Goal: Task Accomplishment & Management: Use online tool/utility

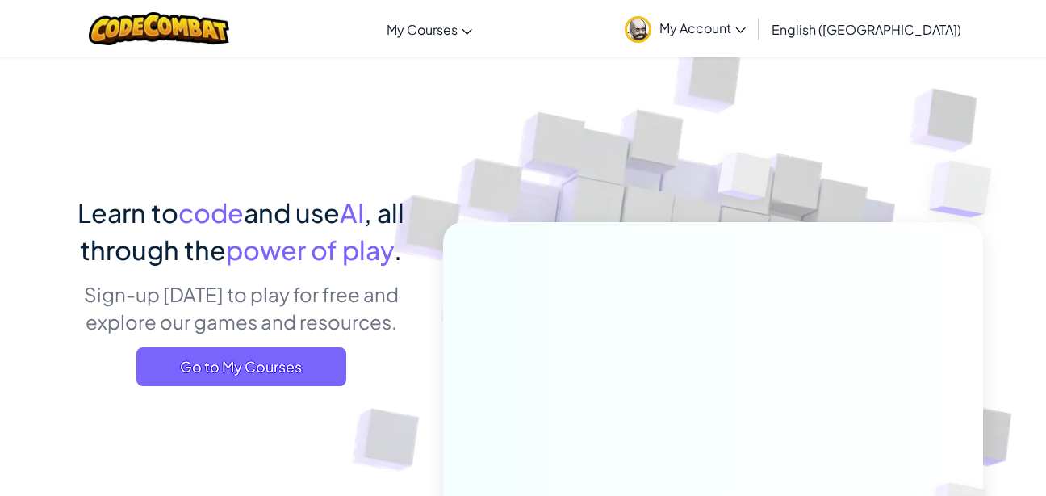
click at [297, 388] on div "Learn to code and use AI , all through the power of play . Sign-up [DATE] to pl…" at bounding box center [241, 296] width 356 height 204
click at [297, 378] on span "Go to My Courses" at bounding box center [241, 366] width 210 height 39
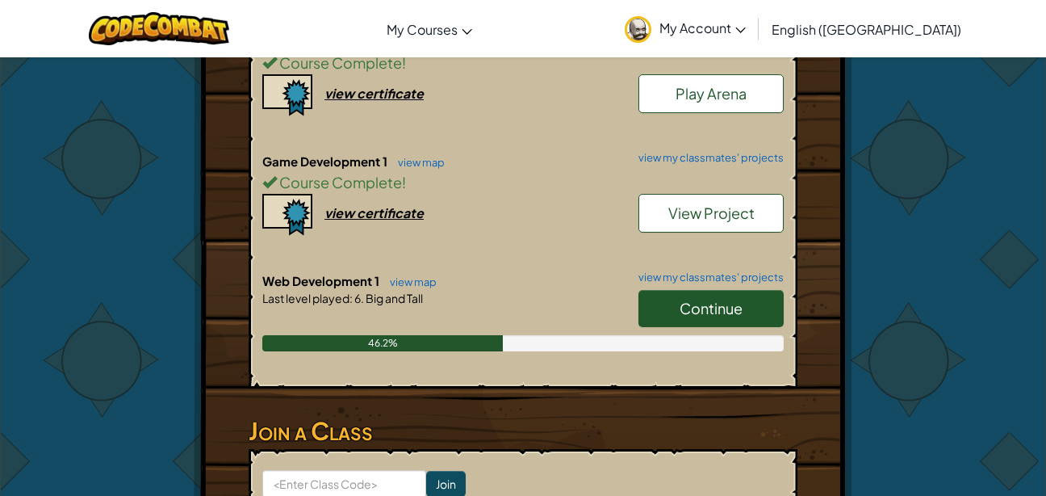
scroll to position [484, 0]
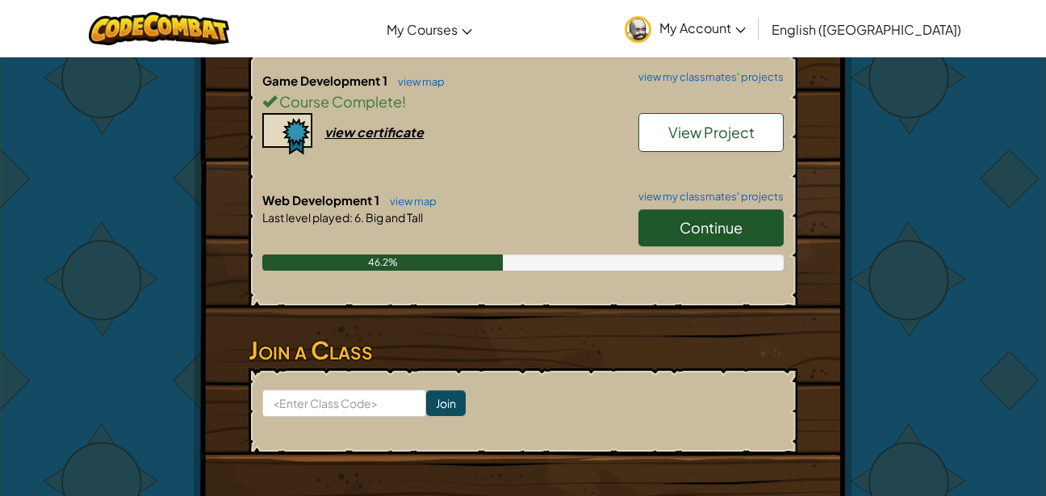
click at [662, 220] on link "Continue" at bounding box center [711, 227] width 145 height 37
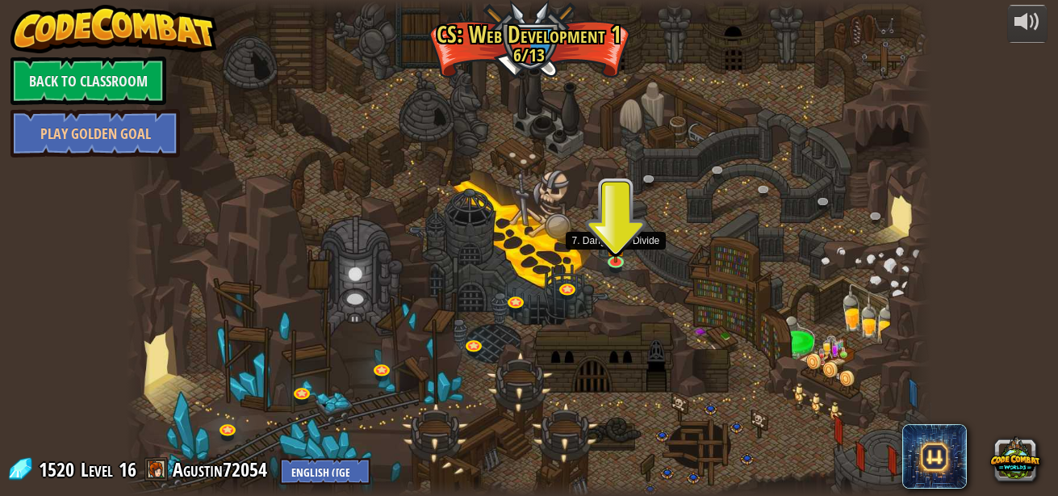
click at [618, 258] on img at bounding box center [615, 246] width 19 height 33
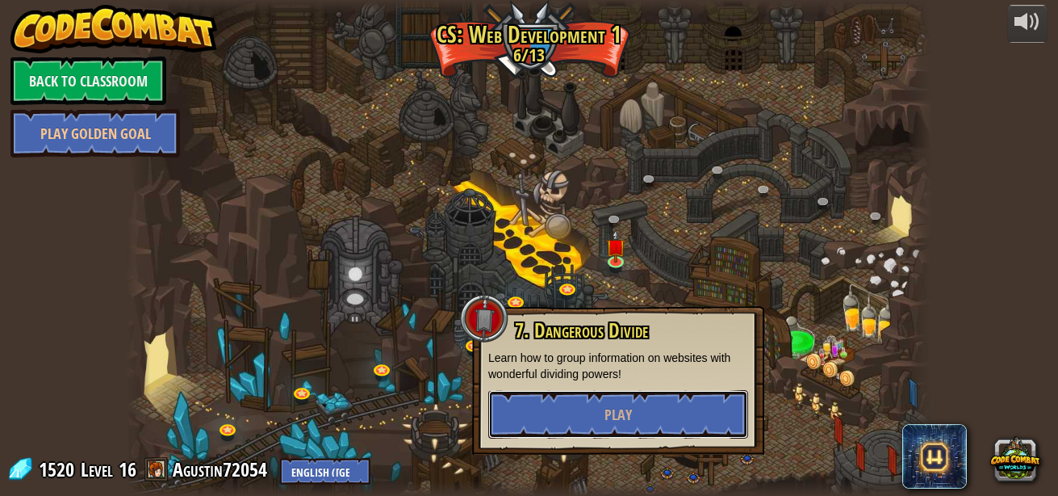
click at [658, 421] on button "Play" at bounding box center [618, 414] width 260 height 48
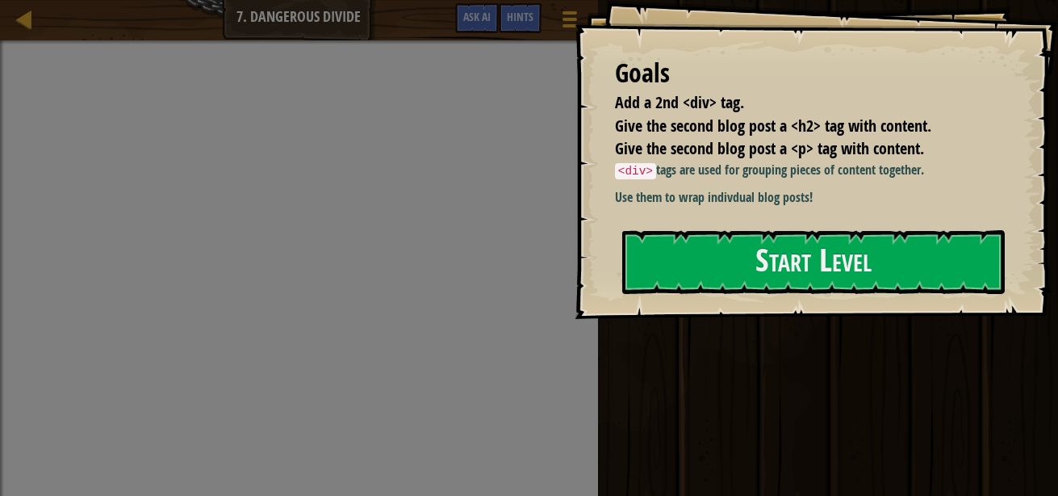
click at [718, 297] on div "Goals Add a 2nd <div> tag. Give the second blog post a <h2> tag with content. G…" at bounding box center [817, 159] width 484 height 319
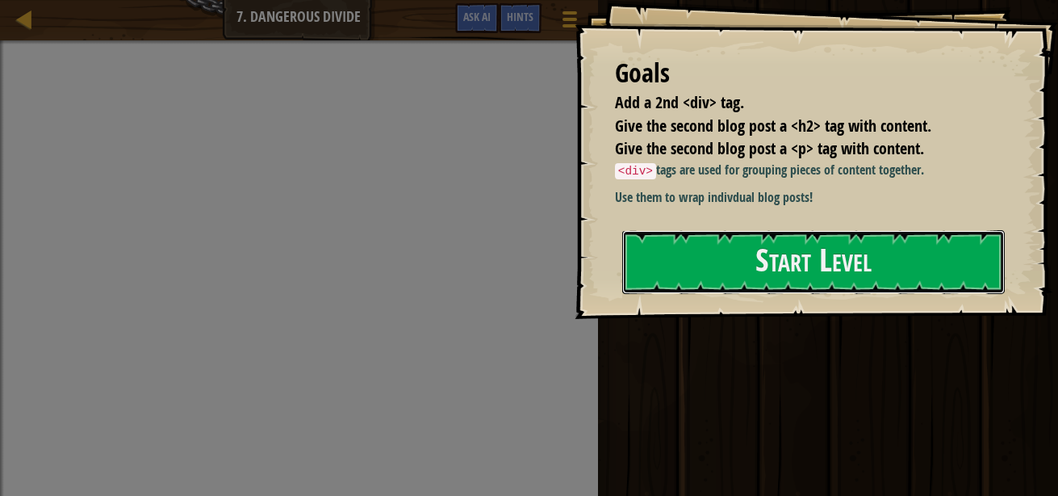
click at [717, 272] on button "Start Level" at bounding box center [813, 262] width 383 height 64
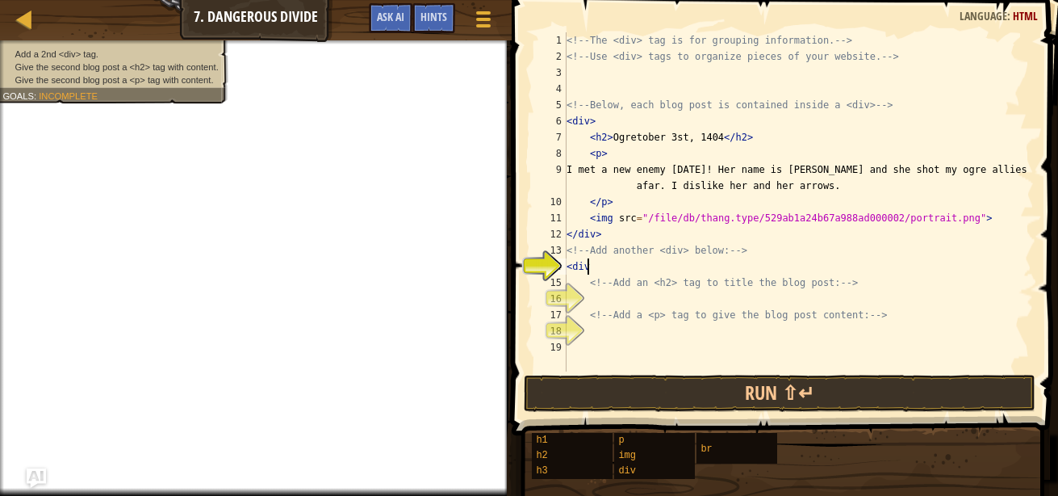
scroll to position [7, 1]
type textarea "<div>"
click at [662, 296] on div "<!-- The <div> tag is for grouping information. --> <!-- Use <div> tags to orga…" at bounding box center [799, 217] width 471 height 371
type textarea "<h2>"
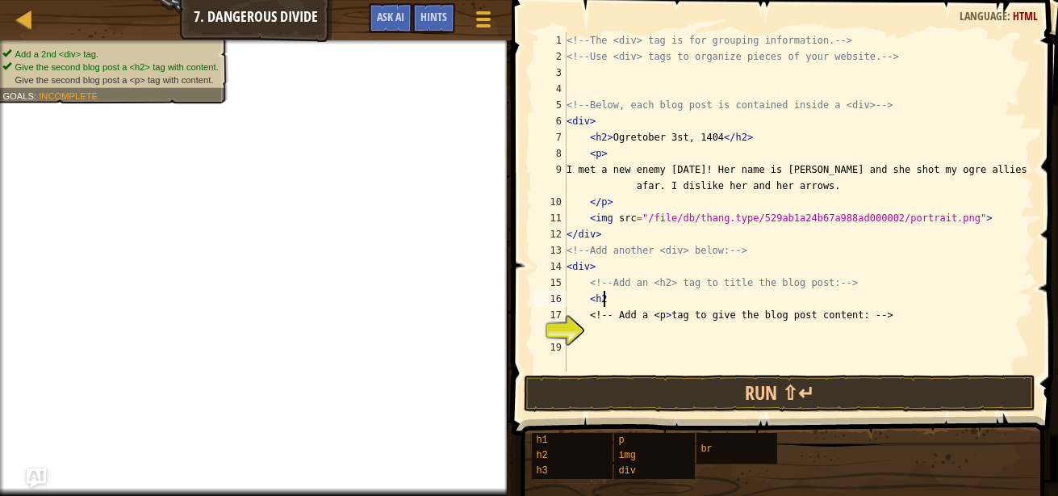
scroll to position [7, 2]
click at [632, 333] on div "<!-- The <div> tag is for grouping information. --> <!-- Use <div> tags to orga…" at bounding box center [799, 217] width 471 height 371
click at [622, 295] on div "<!-- The <div> tag is for grouping information. --> <!-- Use <div> tags to orga…" at bounding box center [799, 217] width 471 height 371
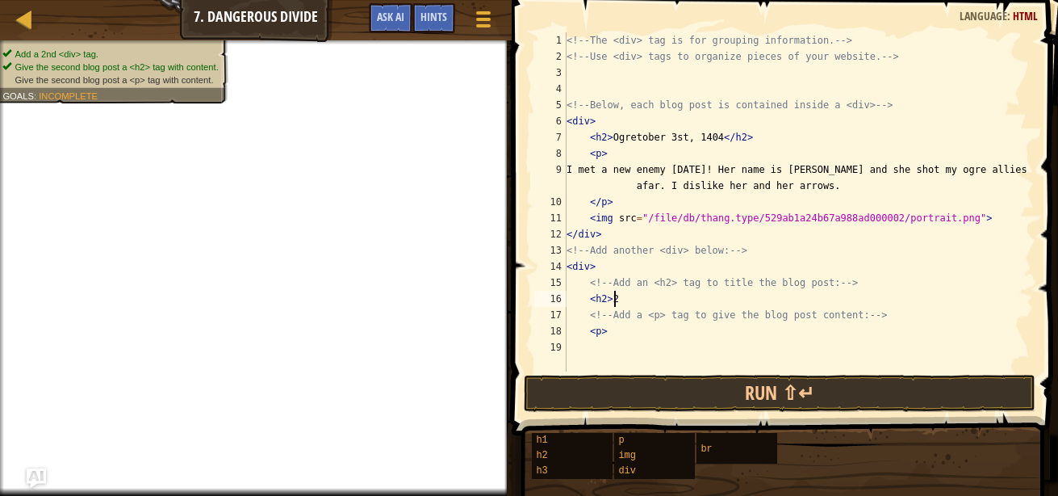
type textarea "<h2>"
click at [656, 351] on div "<!-- The <div> tag is for grouping information. --> <!-- Use <div> tags to orga…" at bounding box center [799, 217] width 471 height 371
type textarea "<p>"
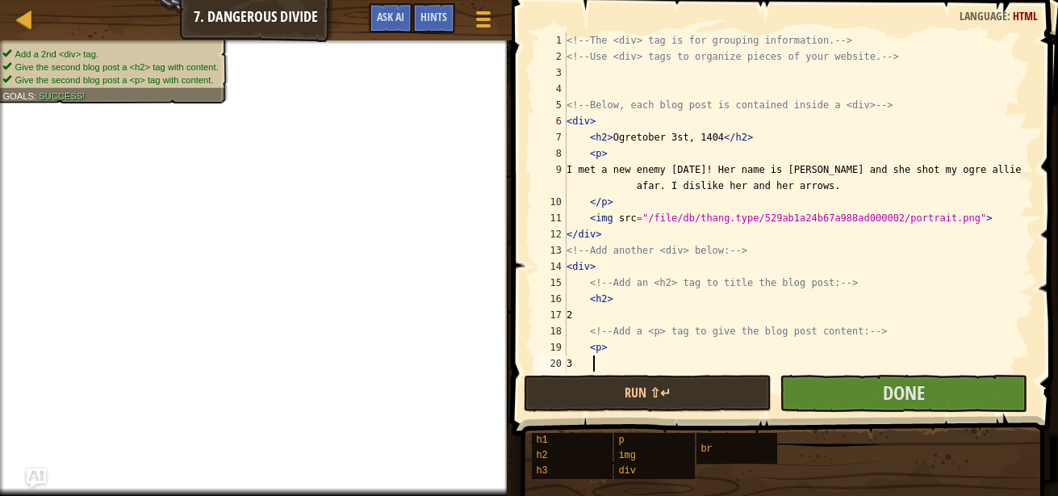
type textarea "3"
click at [819, 401] on button "Done" at bounding box center [904, 393] width 248 height 37
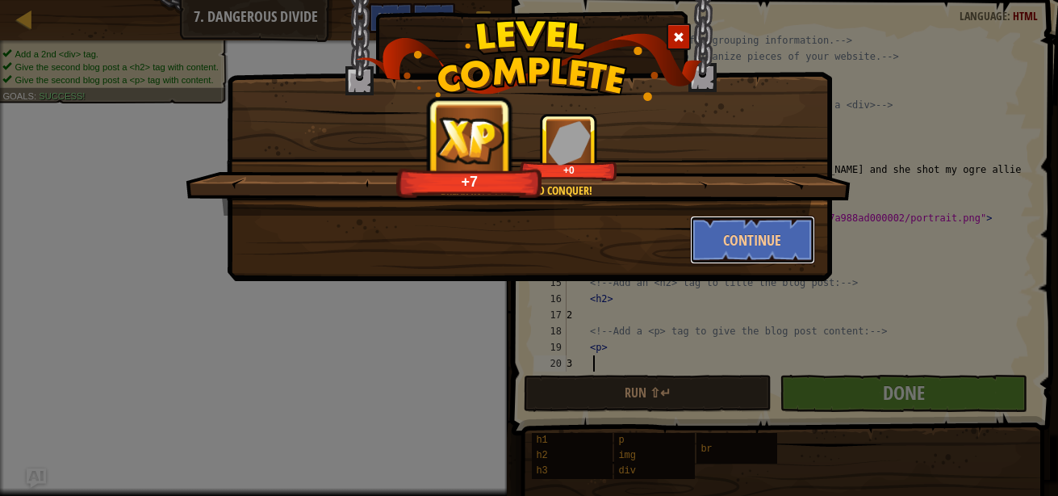
click at [727, 243] on button "Continue" at bounding box center [752, 240] width 125 height 48
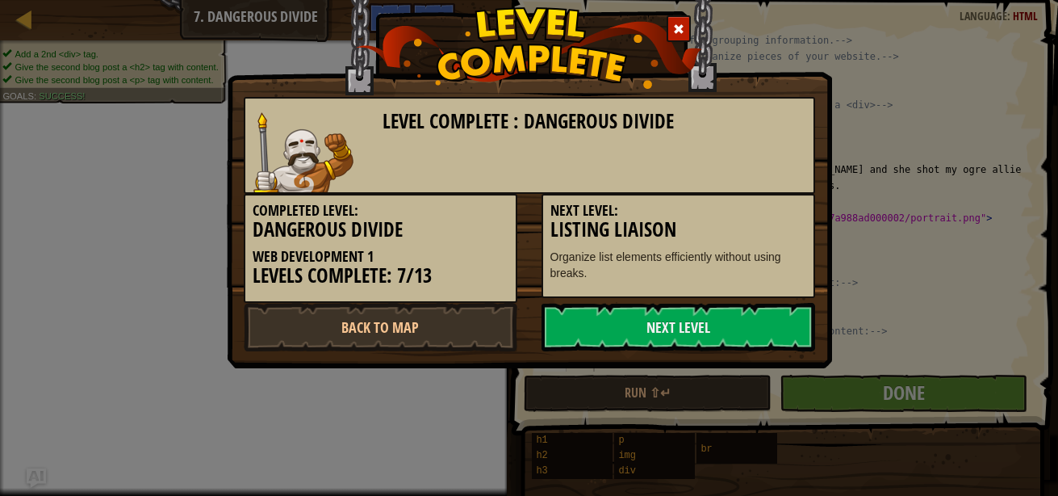
click at [635, 329] on link "Next Level" at bounding box center [679, 327] width 274 height 48
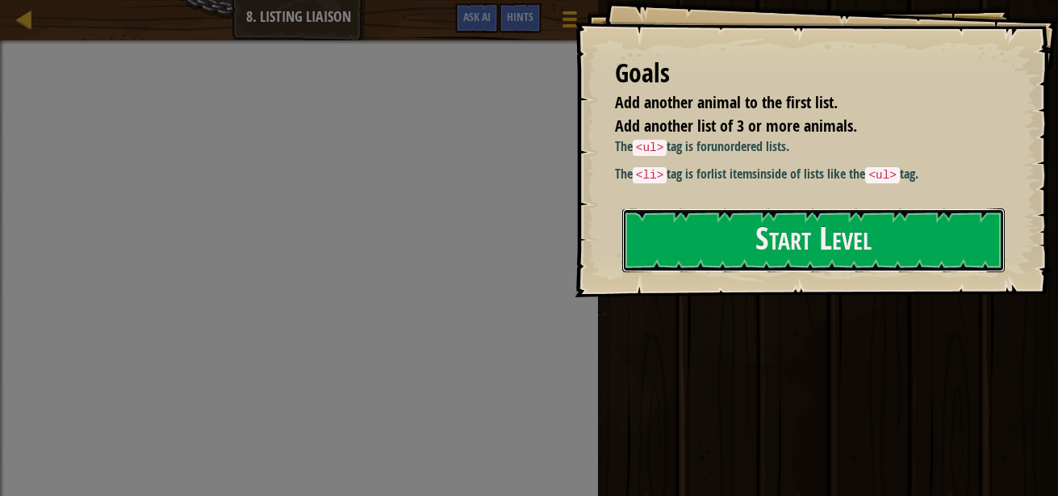
drag, startPoint x: 839, startPoint y: 219, endPoint x: 810, endPoint y: 206, distance: 31.8
click at [840, 220] on button "Start Level" at bounding box center [813, 240] width 383 height 64
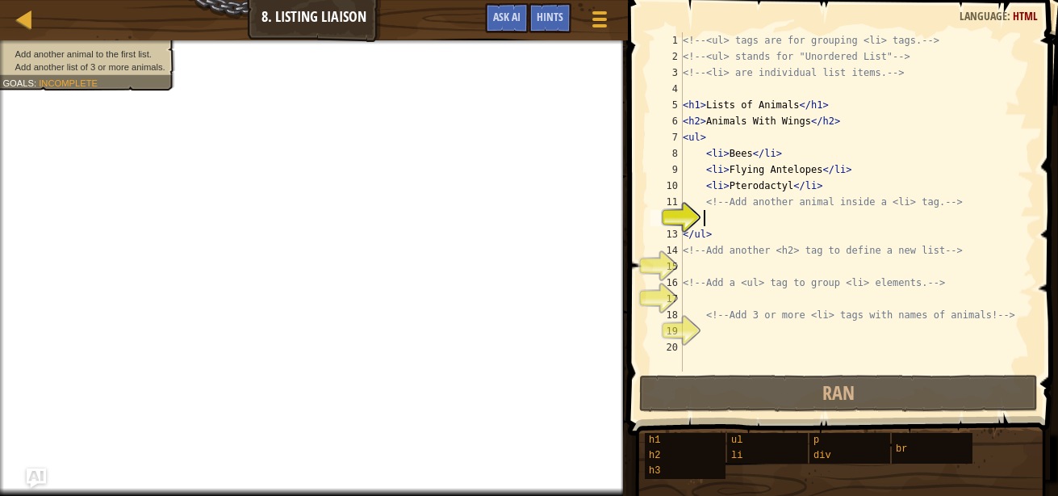
type textarea "f"
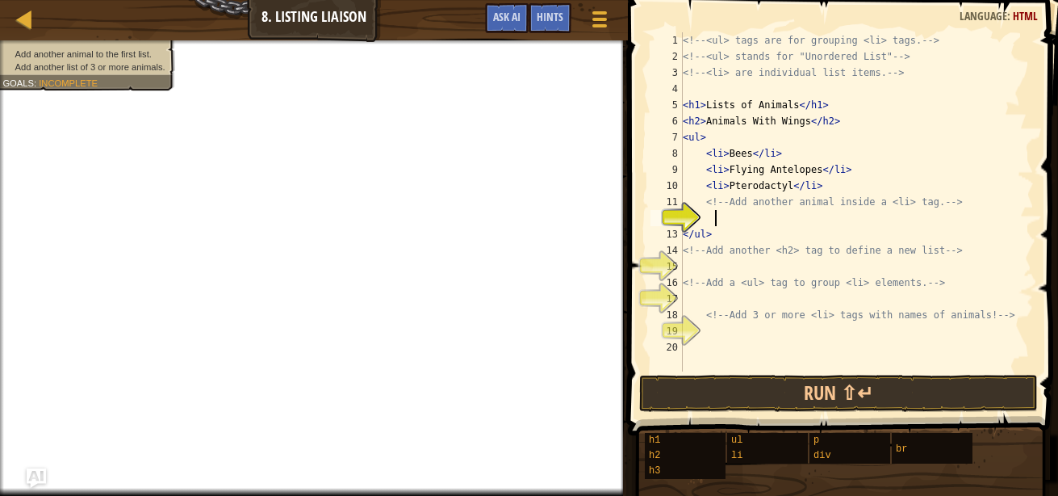
scroll to position [7, 2]
type textarea "B"
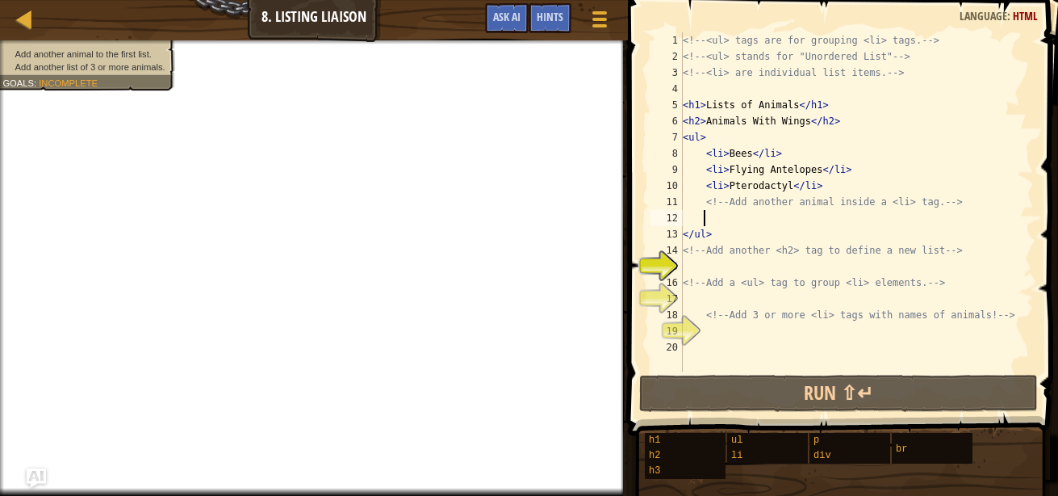
scroll to position [7, 1]
type textarea "*"
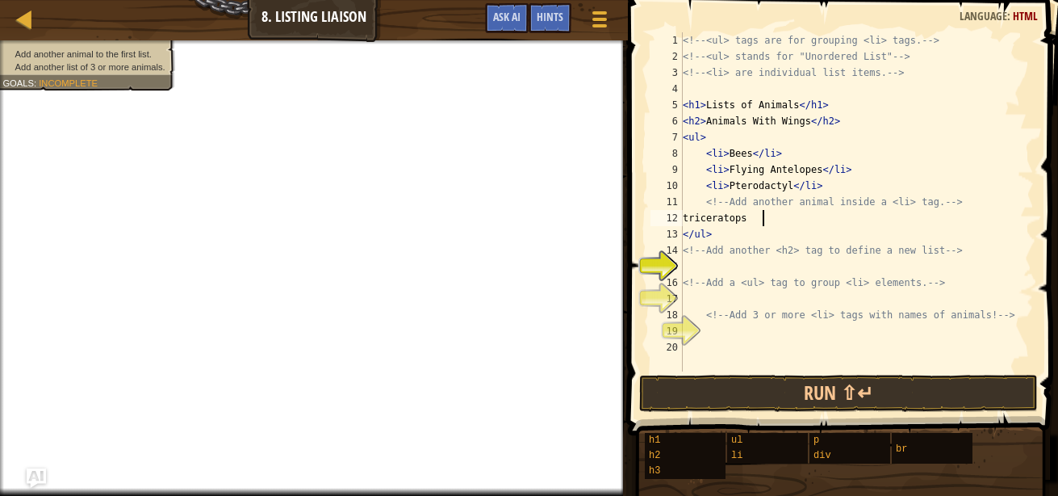
scroll to position [7, 6]
type textarea "t"
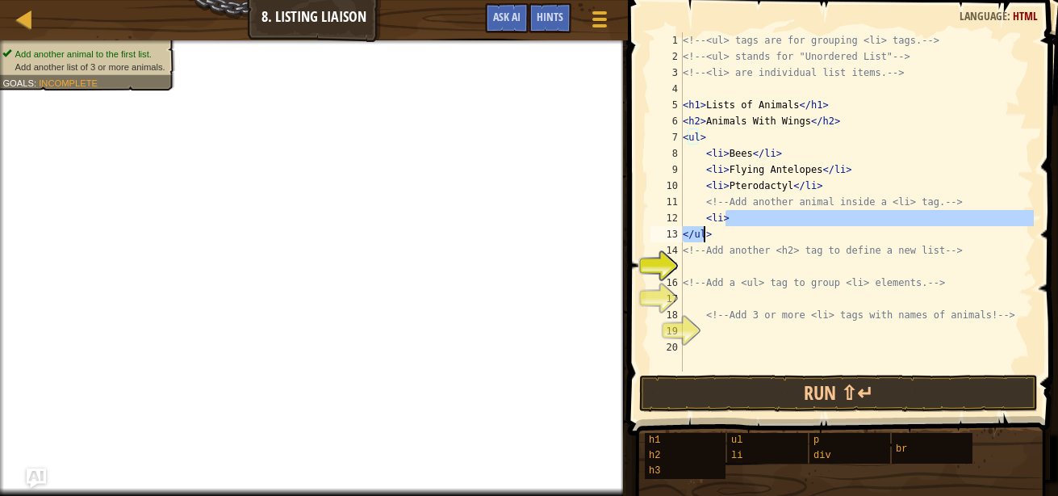
drag, startPoint x: 762, startPoint y: 221, endPoint x: 704, endPoint y: 228, distance: 58.6
click at [704, 228] on div "<!-- <ul> tags are for grouping <li> tags. --> <!-- <ul> stands for "Unordered …" at bounding box center [857, 217] width 354 height 371
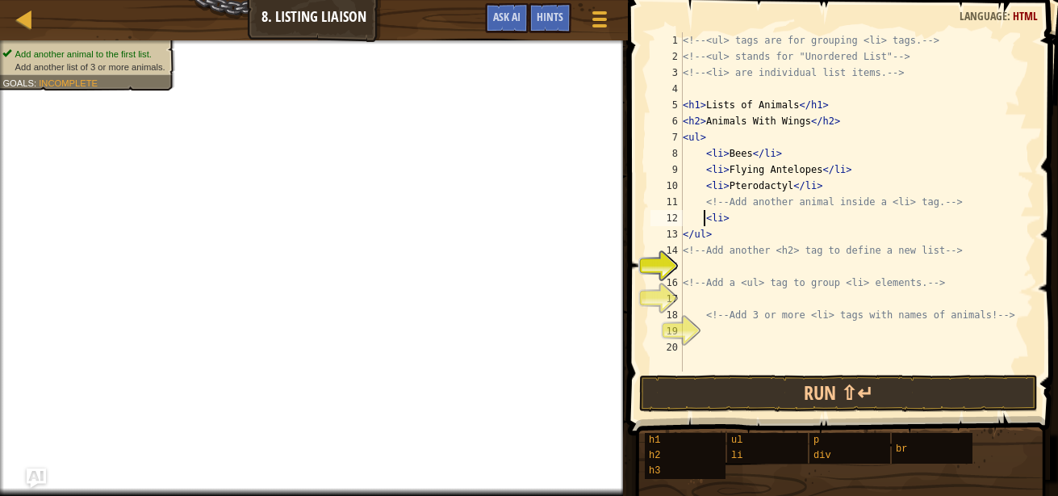
drag, startPoint x: 706, startPoint y: 216, endPoint x: 718, endPoint y: 215, distance: 11.4
click at [714, 215] on div "<!-- <ul> tags are for grouping <li> tags. --> <!-- <ul> stands for "Unordered …" at bounding box center [857, 217] width 354 height 371
click at [719, 215] on div "<!-- <ul> tags are for grouping <li> tags. --> <!-- <ul> stands for "Unordered …" at bounding box center [857, 217] width 354 height 371
click at [726, 215] on div "<!-- <ul> tags are for grouping <li> tags. --> <!-- <ul> stands for "Unordered …" at bounding box center [857, 217] width 354 height 371
click at [729, 214] on div "<!-- <ul> tags are for grouping <li> tags. --> <!-- <ul> stands for "Unordered …" at bounding box center [857, 217] width 354 height 371
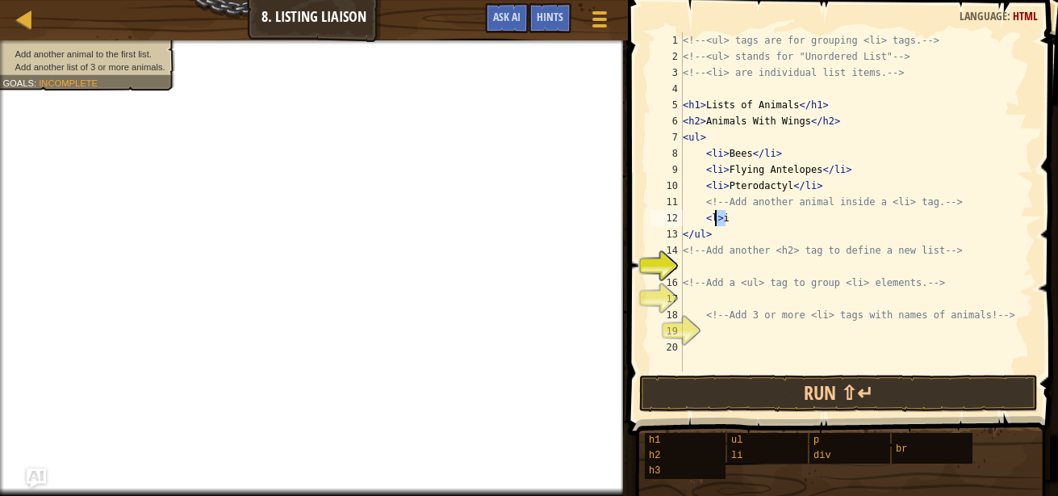
drag, startPoint x: 729, startPoint y: 214, endPoint x: 715, endPoint y: 220, distance: 15.2
click at [715, 220] on div "<!-- <ul> tags are for grouping <li> tags. --> <!-- <ul> stands for "Unordered …" at bounding box center [857, 217] width 354 height 371
click at [726, 217] on div "<!-- <ul> tags are for grouping <li> tags. --> <!-- <ul> stands for "Unordered …" at bounding box center [857, 201] width 354 height 339
type textarea "<l>"
drag, startPoint x: 734, startPoint y: 216, endPoint x: 703, endPoint y: 218, distance: 30.8
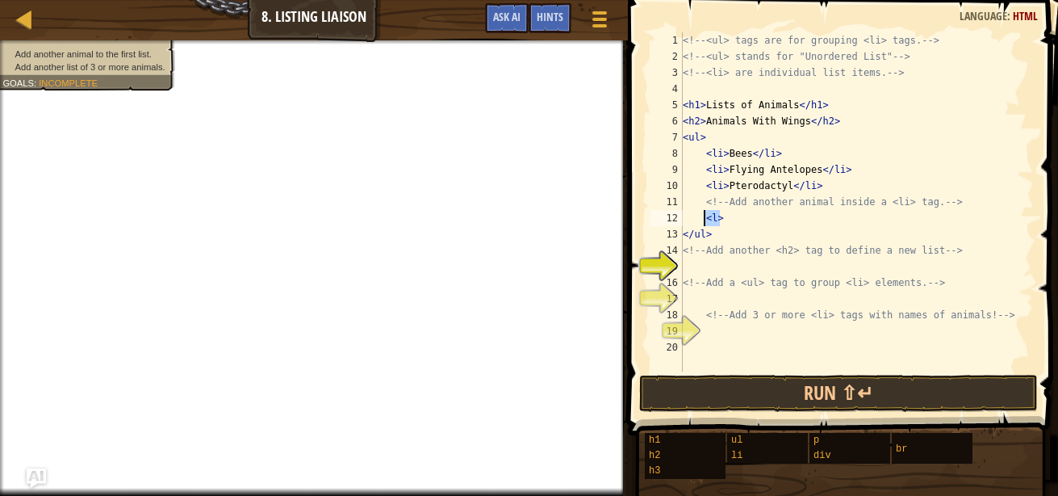
click at [703, 218] on div "<!-- <ul> tags are for grouping <li> tags. --> <!-- <ul> stands for "Unordered …" at bounding box center [857, 217] width 354 height 371
click at [727, 218] on div "<!-- <ul> tags are for grouping <li> tags. --> <!-- <ul> stands for "Unordered …" at bounding box center [857, 201] width 354 height 339
type textarea "<li>deez NUTS"
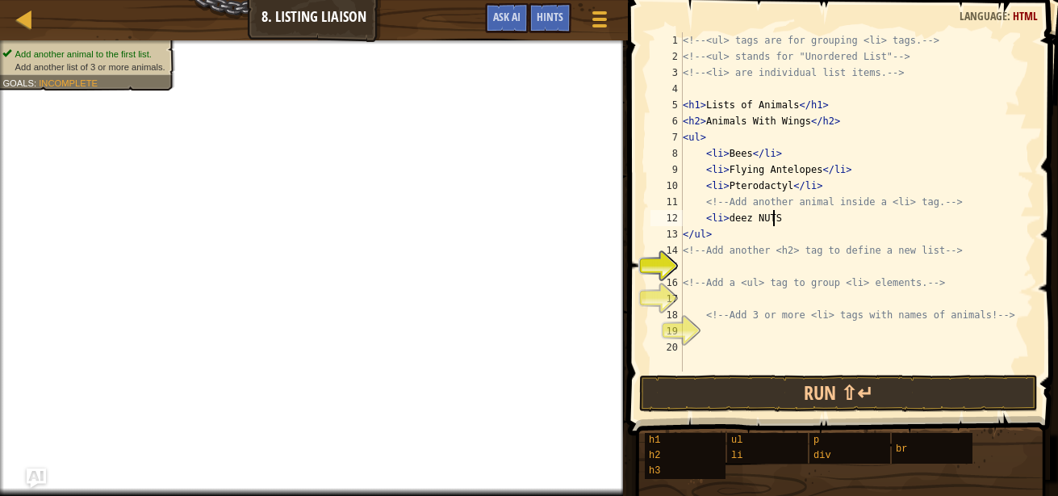
scroll to position [7, 1]
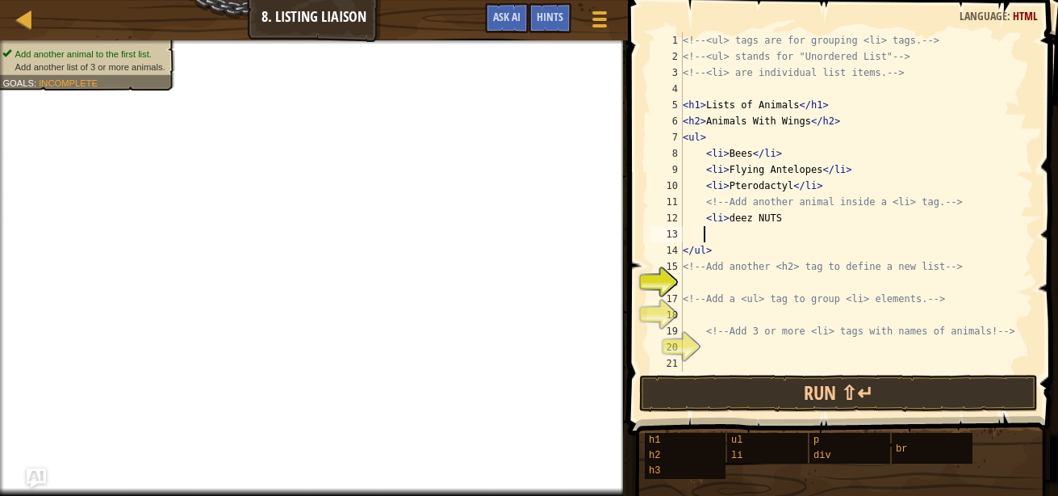
paste textarea "<l>"
type textarea "<li>"
drag, startPoint x: 741, startPoint y: 232, endPoint x: 702, endPoint y: 236, distance: 39.8
click at [702, 236] on div "<!-- <ul> tags are for grouping <li> tags. --> <!-- <ul> stands for "Unordered …" at bounding box center [857, 217] width 354 height 371
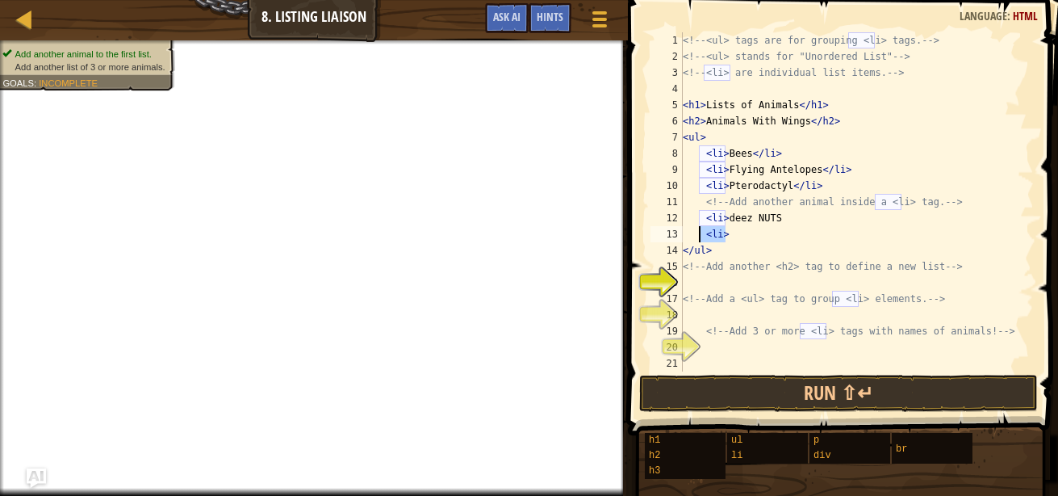
click at [748, 232] on div "<!-- <ul> tags are for grouping <li> tags. --> <!-- <ul> stands for "Unordered …" at bounding box center [857, 201] width 354 height 339
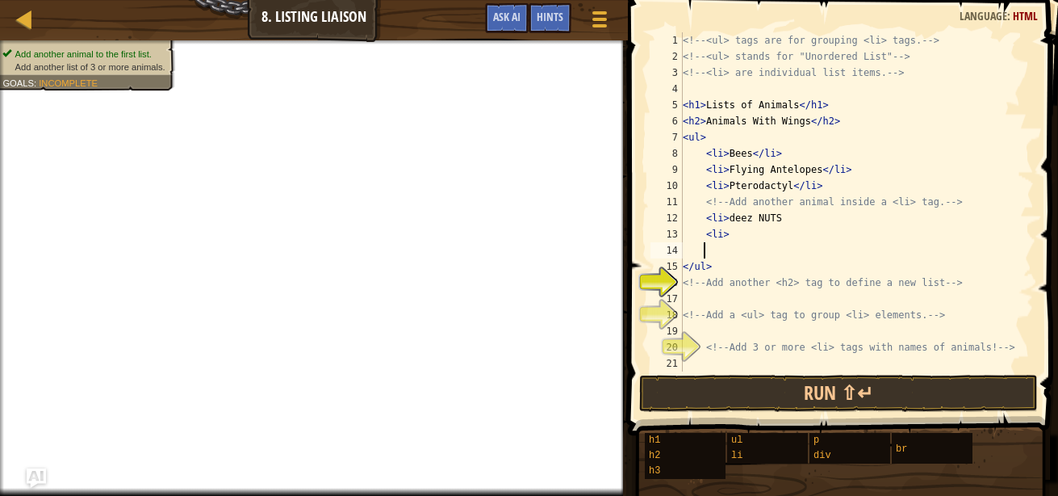
paste textarea "<li>"
type textarea "<li>"
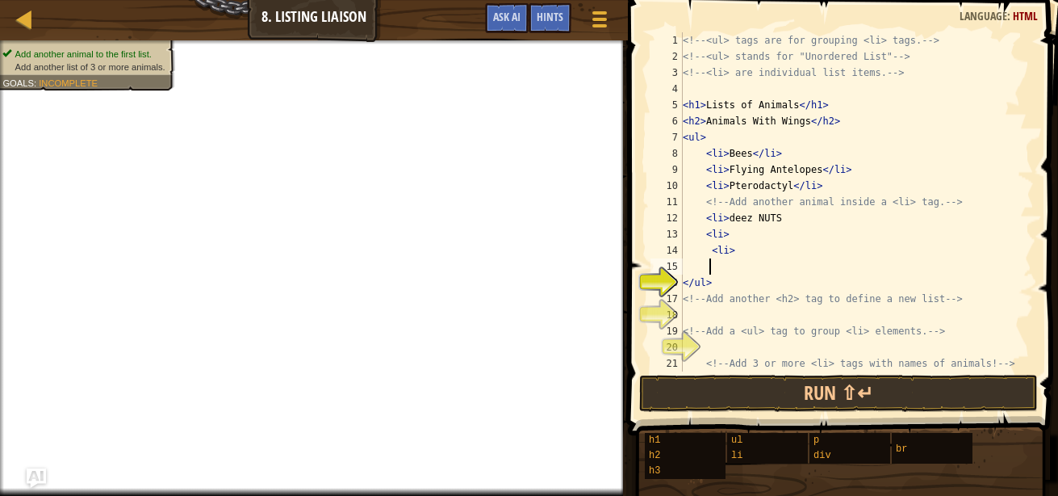
paste textarea "<li>"
type textarea "<li>"
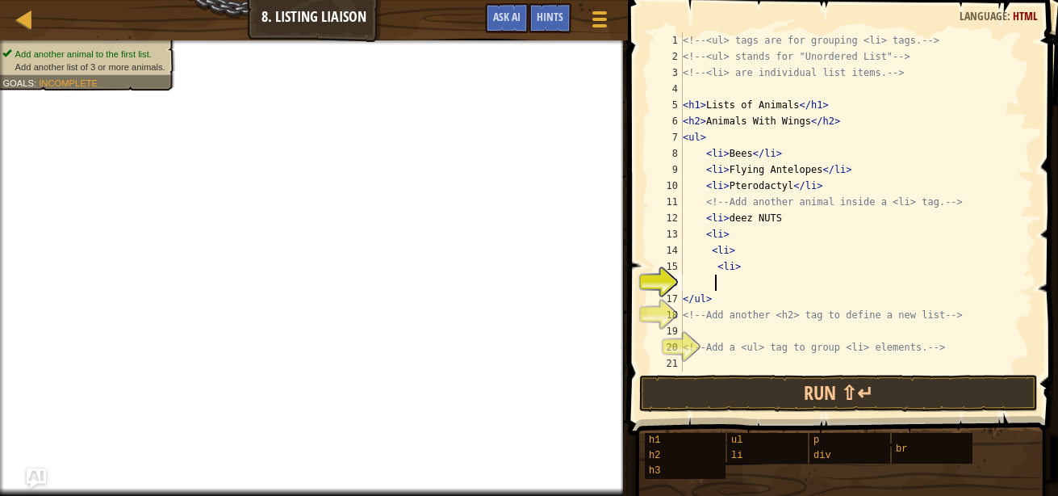
paste textarea "<li>"
type textarea "<li>"
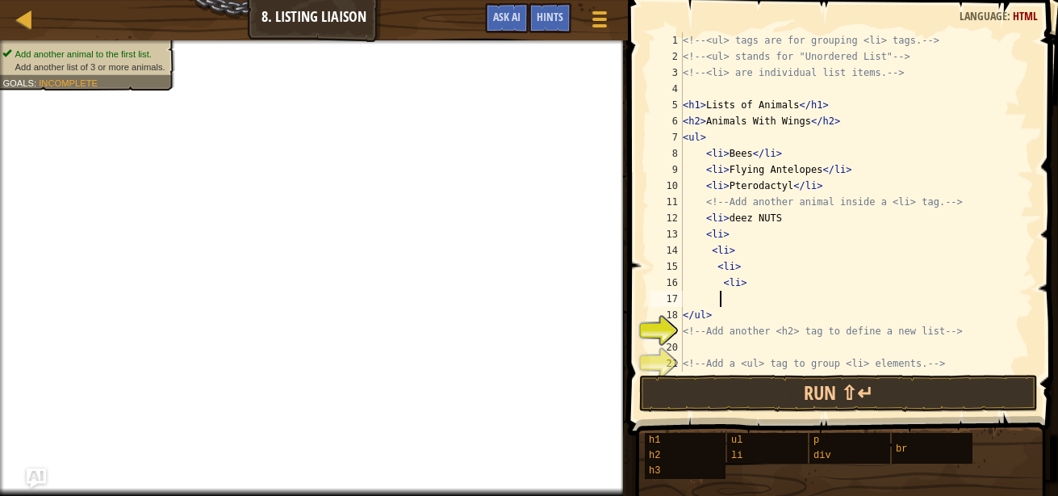
paste textarea "<li>"
click at [725, 304] on div "<!-- <ul> tags are for grouping <li> tags. --> <!-- <ul> stands for "Unordered …" at bounding box center [851, 217] width 342 height 371
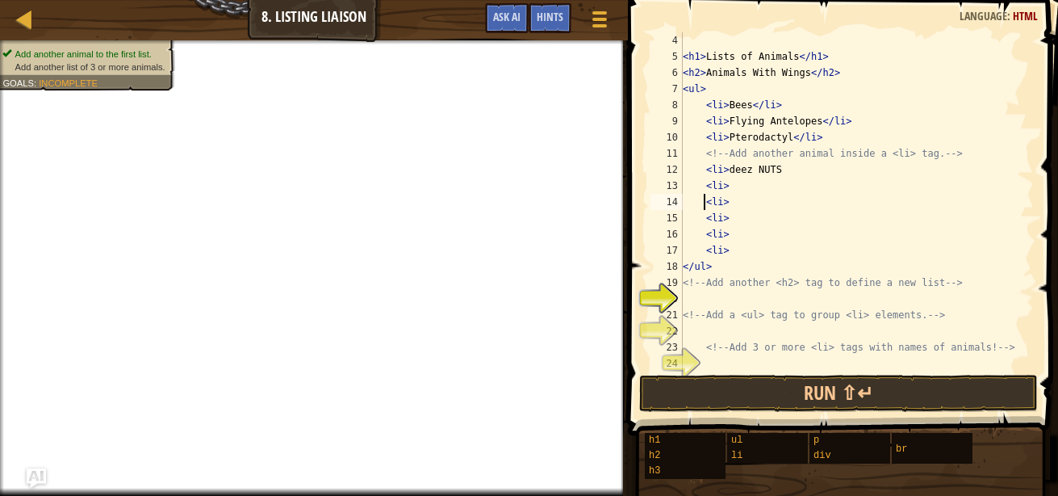
scroll to position [65, 0]
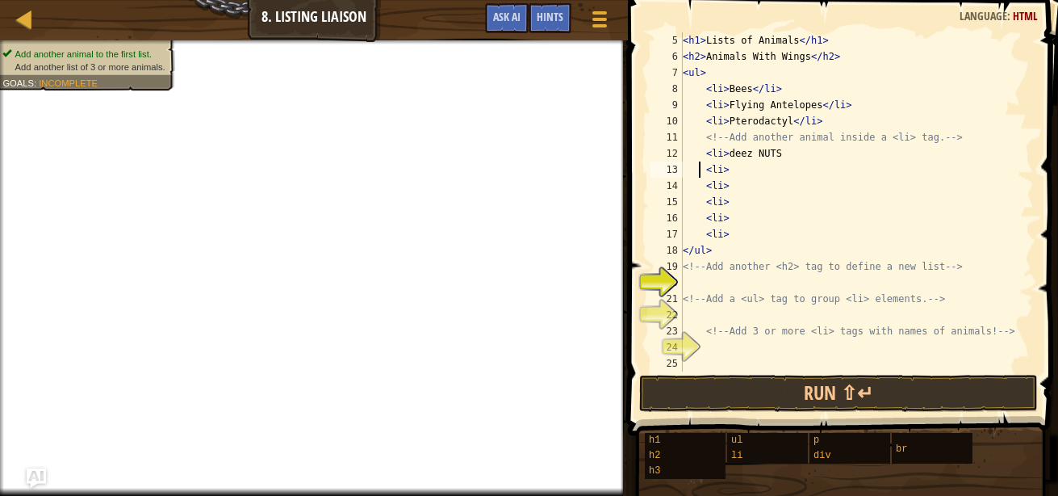
click at [699, 169] on div "< h1 > Lists of Animals </ h1 > < h2 > Animals With Wings </ h2 > < ul > < li >…" at bounding box center [851, 217] width 342 height 371
click at [700, 170] on div "< h1 > Lists of Animals </ h1 > < h2 > Animals With Wings </ h2 > < ul > < li >…" at bounding box center [851, 217] width 342 height 371
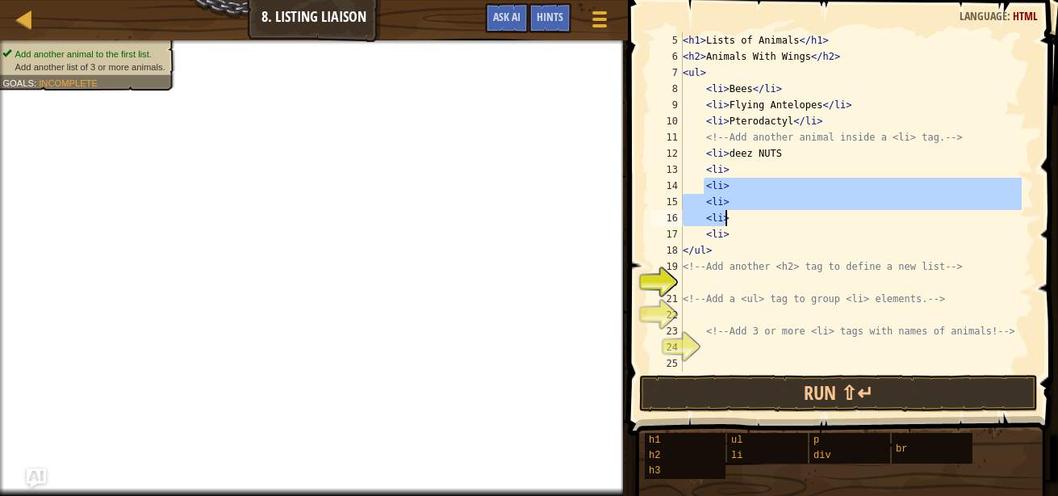
drag, startPoint x: 703, startPoint y: 193, endPoint x: 735, endPoint y: 219, distance: 40.7
click at [735, 219] on div "< h1 > Lists of Animals </ h1 > < h2 > Animals With Wings </ h2 > < ul > < li >…" at bounding box center [851, 217] width 342 height 371
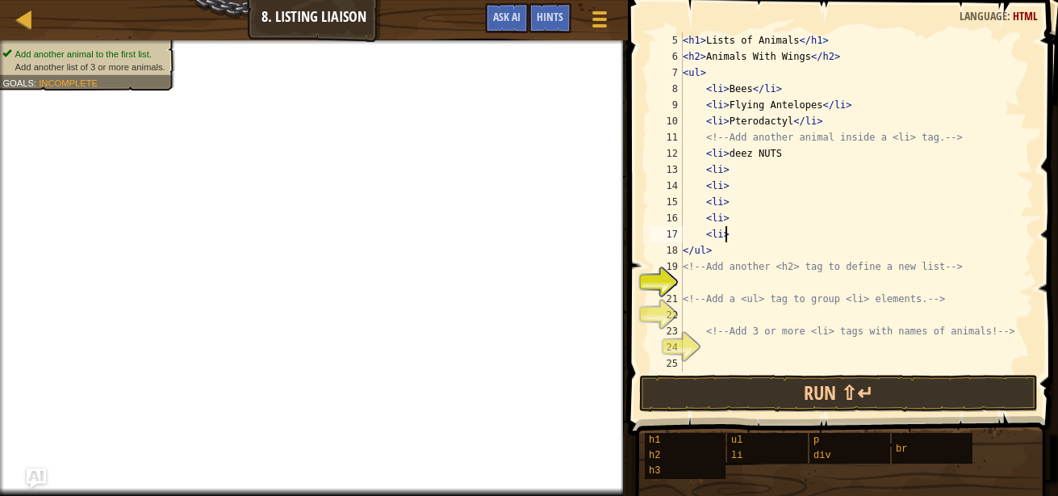
click at [731, 229] on div "< h1 > Lists of Animals </ h1 > < h2 > Animals With Wings </ h2 > < ul > < li >…" at bounding box center [851, 217] width 342 height 371
type textarea "<"
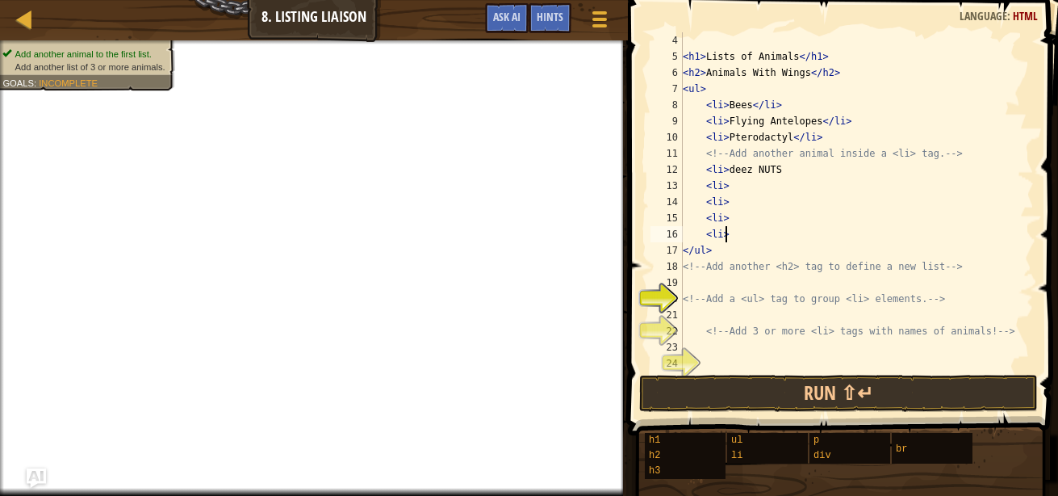
scroll to position [48, 0]
type textarea "<"
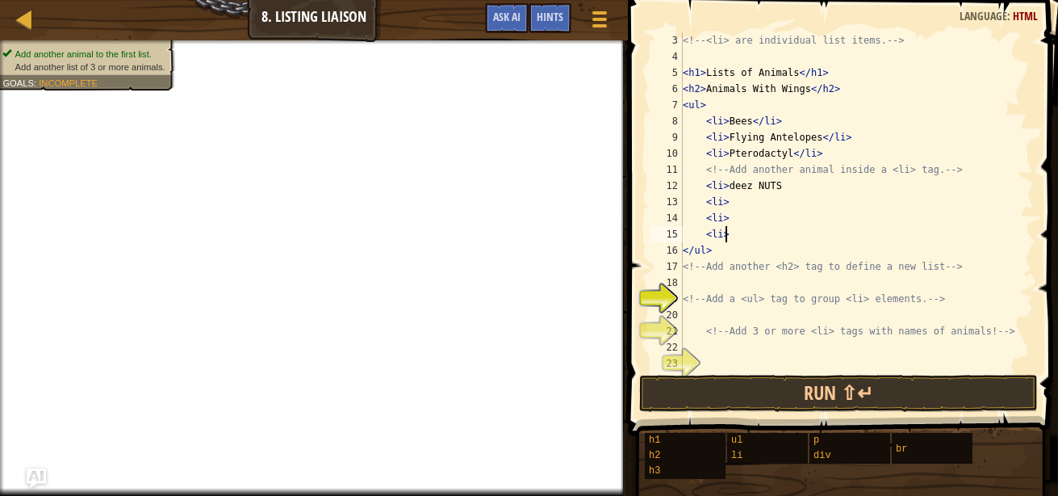
scroll to position [32, 0]
type textarea "<"
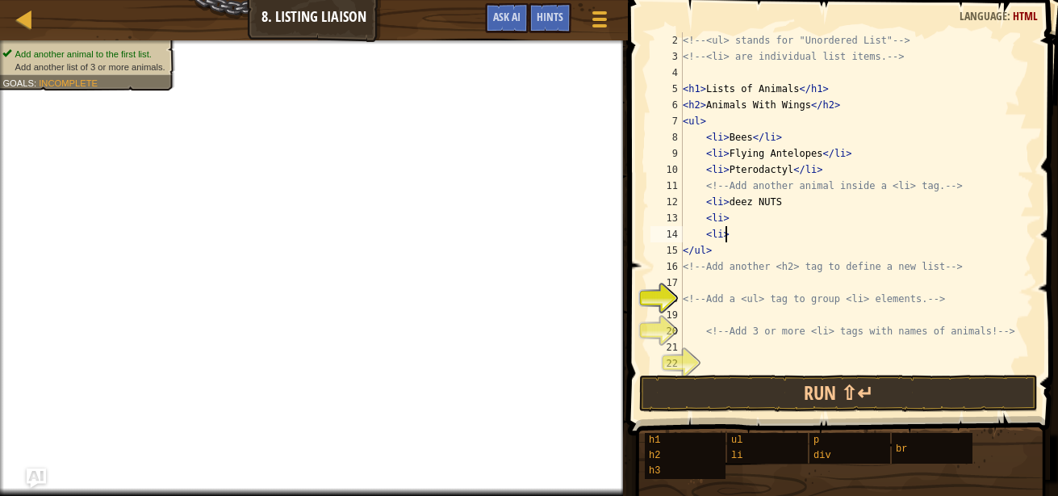
scroll to position [16, 0]
type textarea "<"
type textarea "<li>"
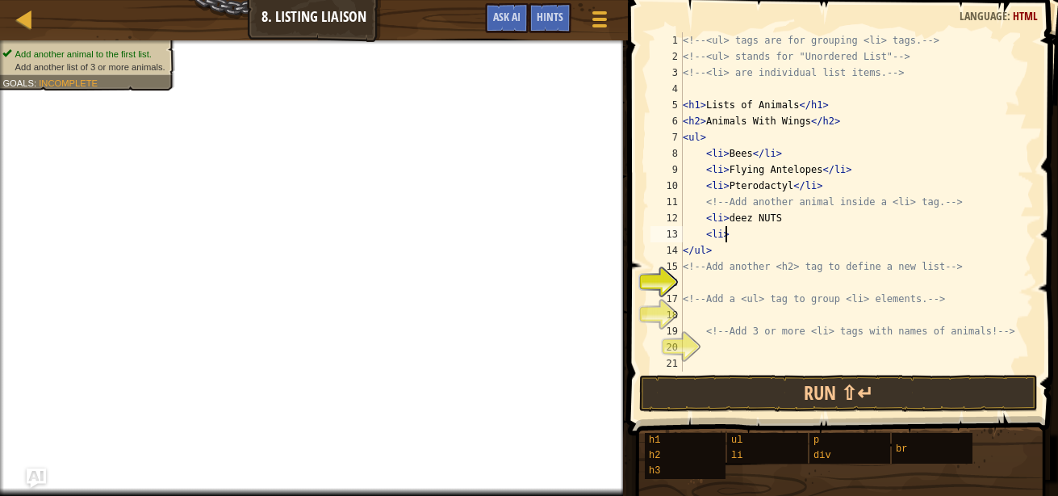
click at [710, 284] on div "<!-- <ul> tags are for grouping <li> tags. --> <!-- <ul> stands for "Unordered …" at bounding box center [857, 217] width 354 height 371
type textarea "h"
type textarea "<h2> huhdushahdeu"
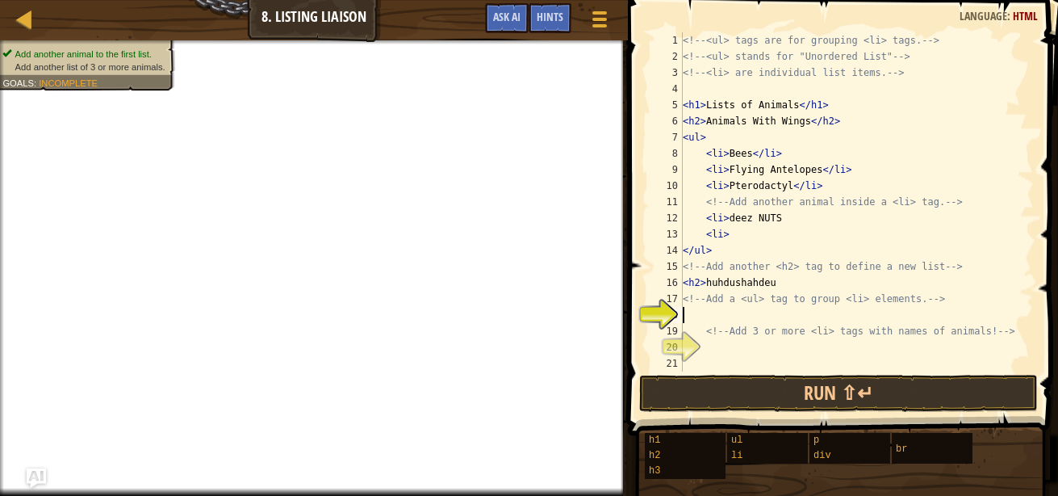
click at [765, 312] on div "<!-- <ul> tags are for grouping <li> tags. --> <!-- <ul> stands for "Unordered …" at bounding box center [857, 217] width 354 height 371
type textarea "u"
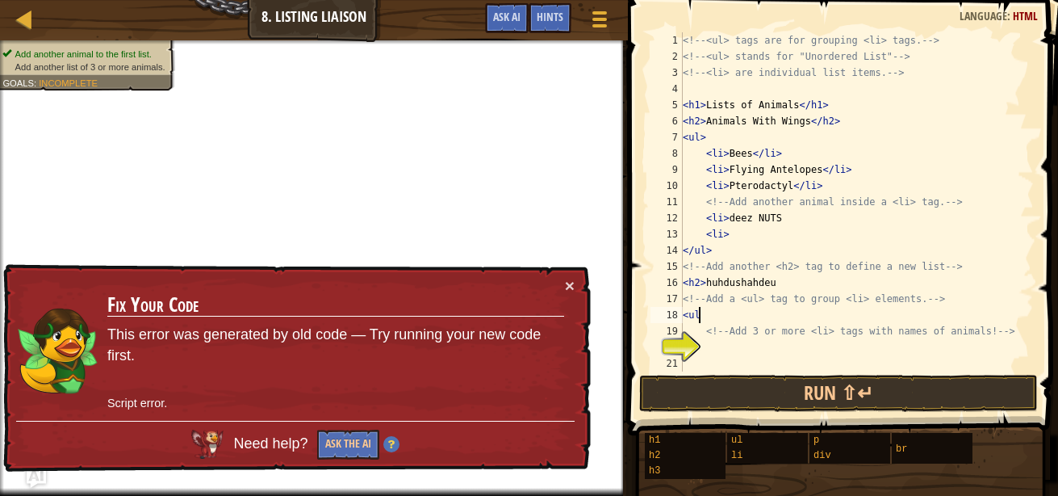
type textarea "<ul>"
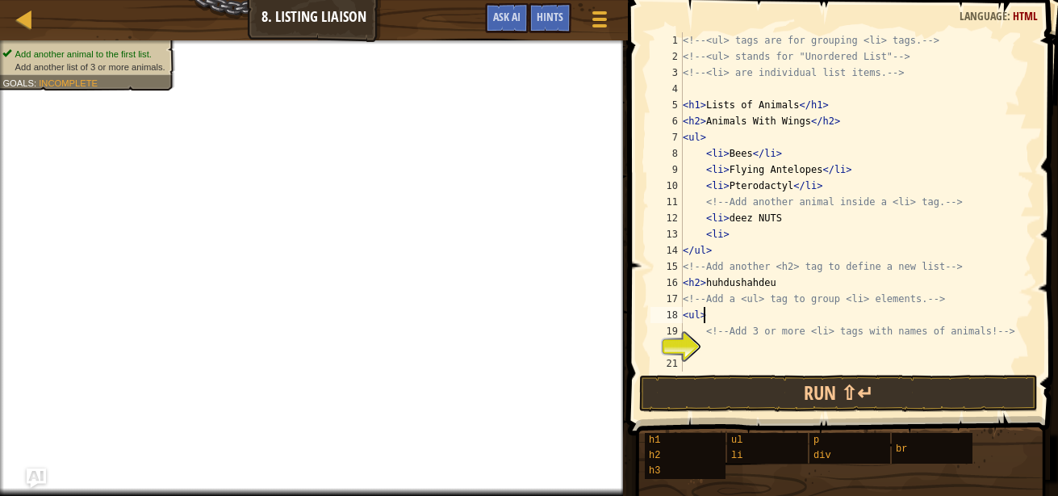
click at [779, 346] on div "<!-- <ul> tags are for grouping <li> tags. --> <!-- <ul> stands for "Unordered …" at bounding box center [857, 217] width 354 height 371
paste textarea "<li>"
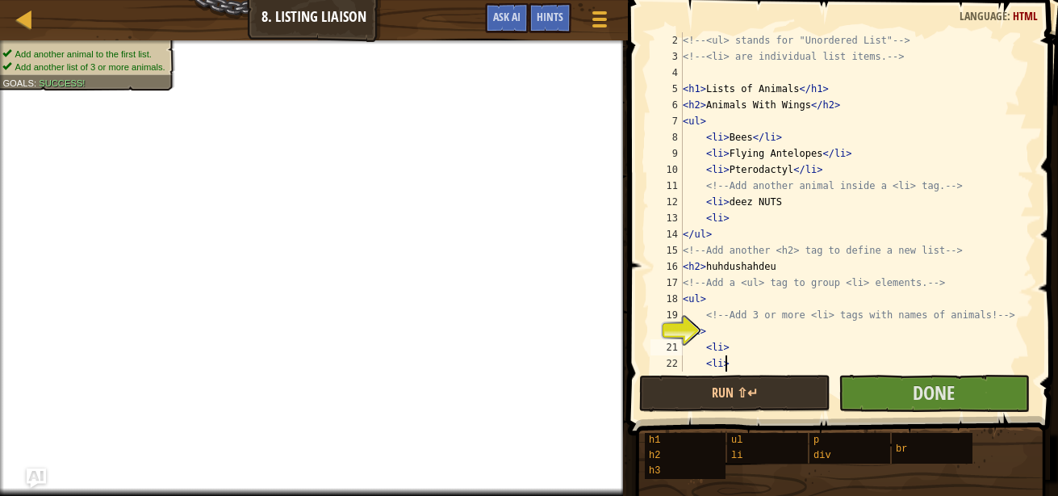
click at [779, 346] on div "<!-- <ul> stands for "Unordered List" --> <!-- <li> are individual list items. …" at bounding box center [851, 217] width 342 height 371
type textarea "<li>"
drag, startPoint x: 940, startPoint y: 423, endPoint x: 948, endPoint y: 410, distance: 15.2
click at [950, 407] on button "Done" at bounding box center [934, 393] width 191 height 37
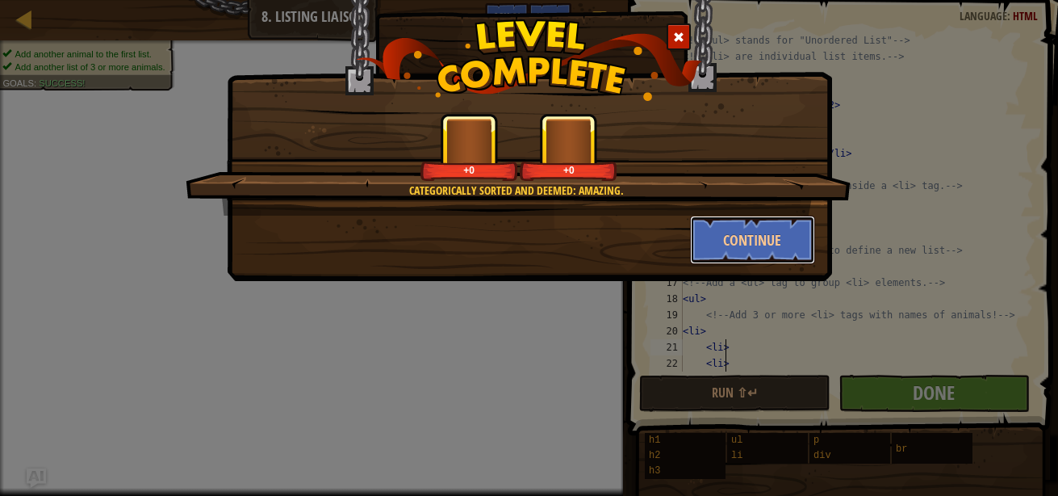
click at [714, 241] on button "Continue" at bounding box center [752, 240] width 125 height 48
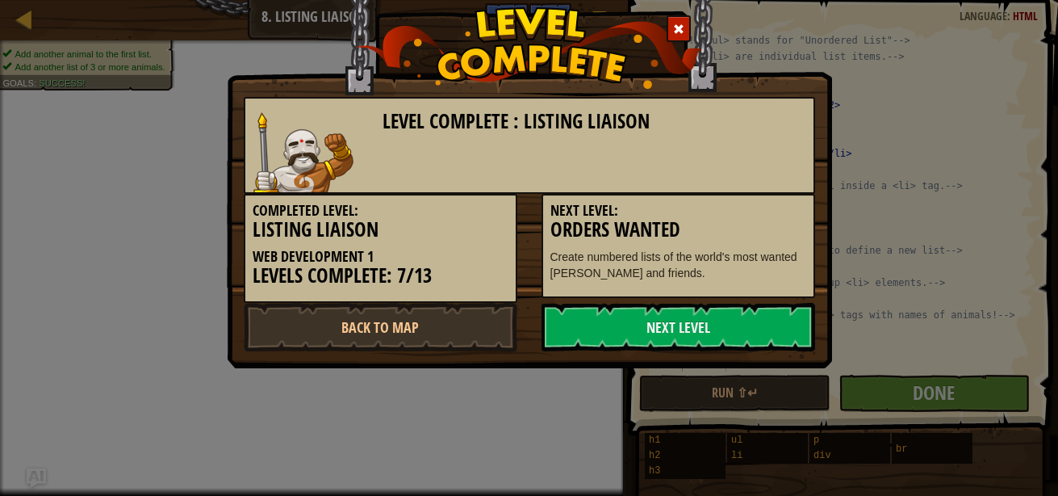
click at [688, 319] on link "Next Level" at bounding box center [679, 327] width 274 height 48
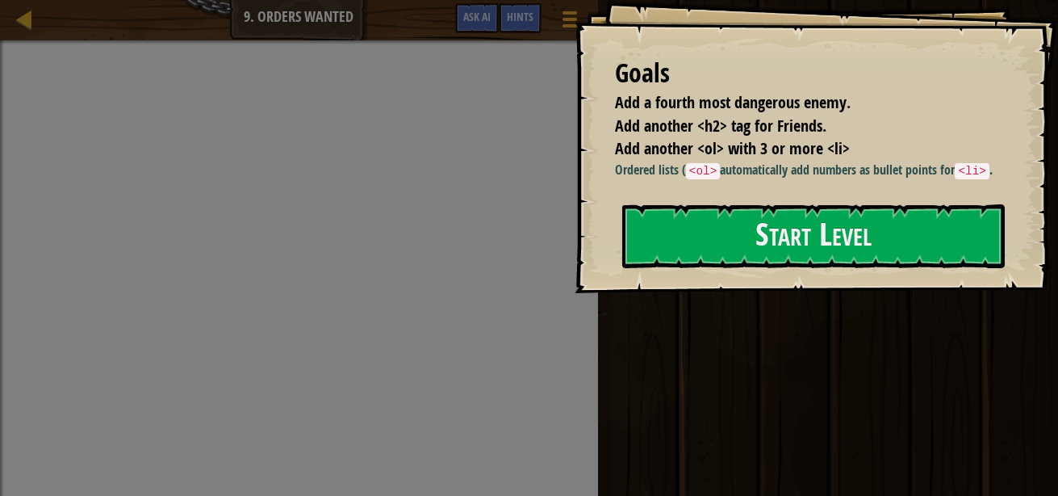
click at [714, 293] on div "Goals Add a fourth most dangerous enemy. Add another <h2> tag for Friends. Add …" at bounding box center [817, 146] width 484 height 293
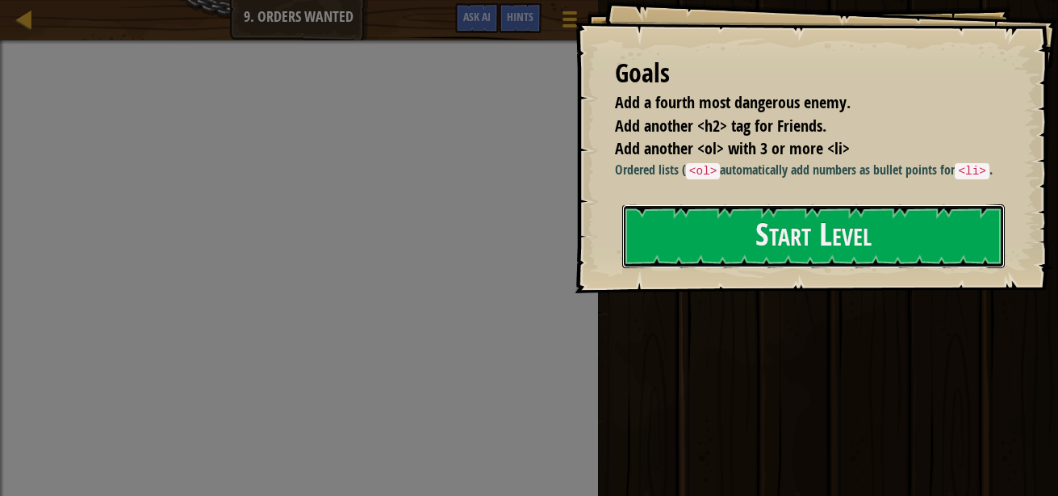
click at [724, 249] on button "Start Level" at bounding box center [813, 236] width 383 height 64
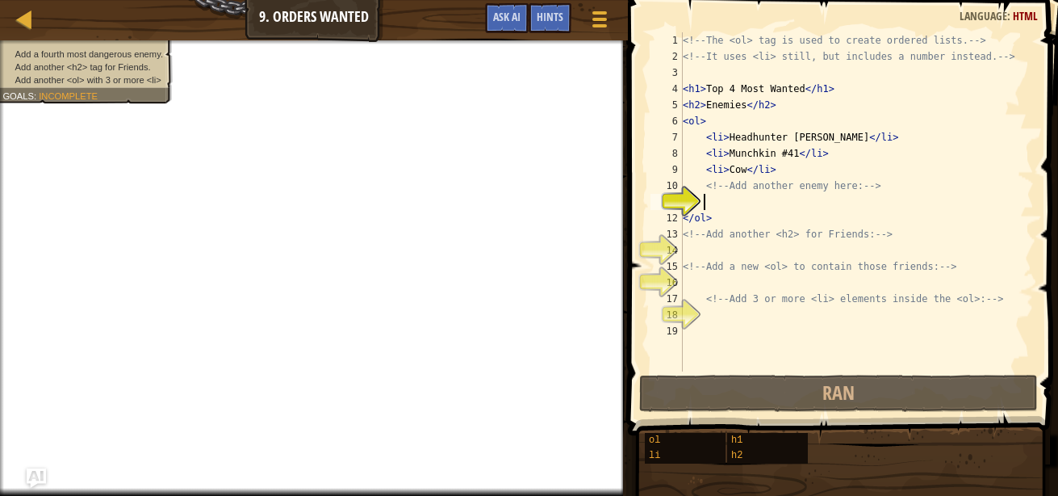
scroll to position [7, 2]
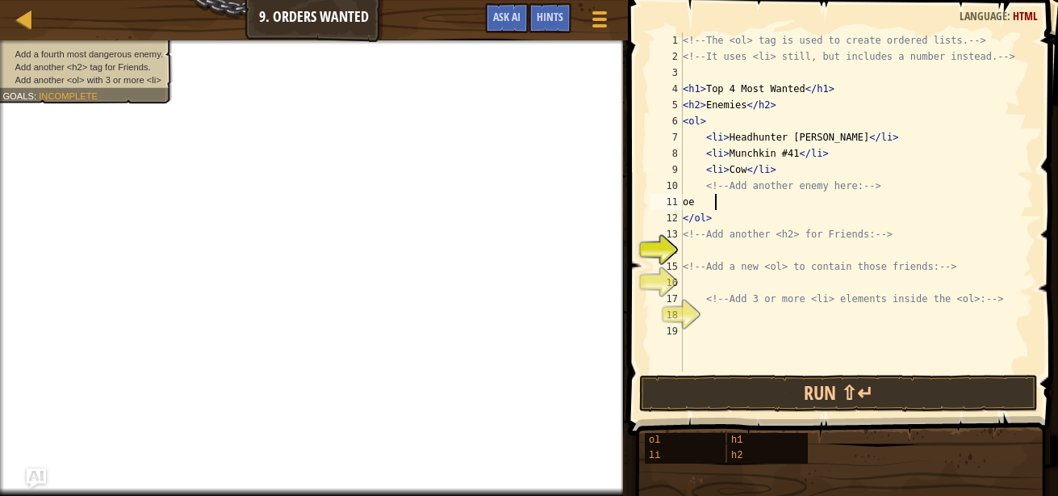
type textarea "o"
type textarea "<li>Colton"
click at [760, 258] on div "<!-- The <ol> tag is used to create ordered lists. --> <!-- It uses <li> still,…" at bounding box center [857, 217] width 354 height 371
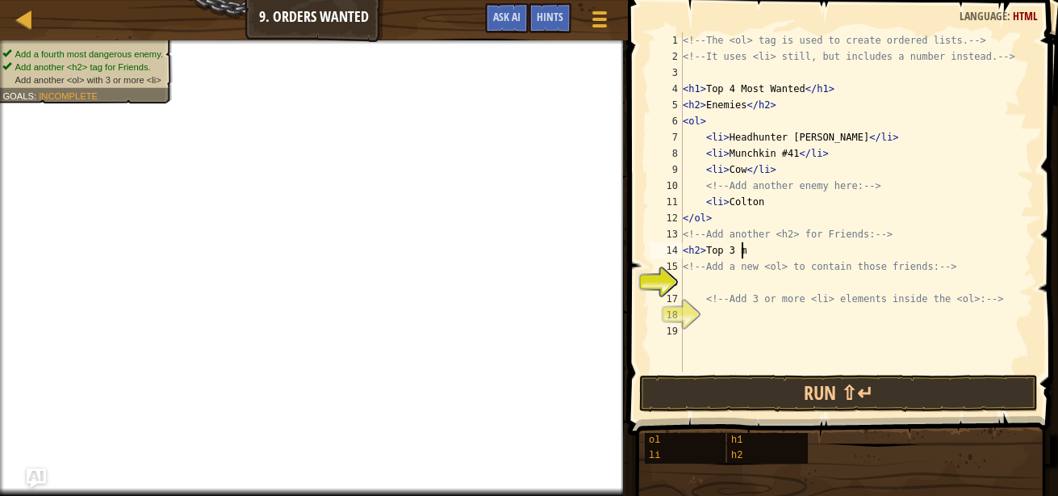
scroll to position [7, 4]
type textarea "<h2>Top 3 friends"
click at [798, 285] on div "<!-- The <ol> tag is used to create ordered lists. --> <!-- It uses <li> still,…" at bounding box center [857, 217] width 354 height 371
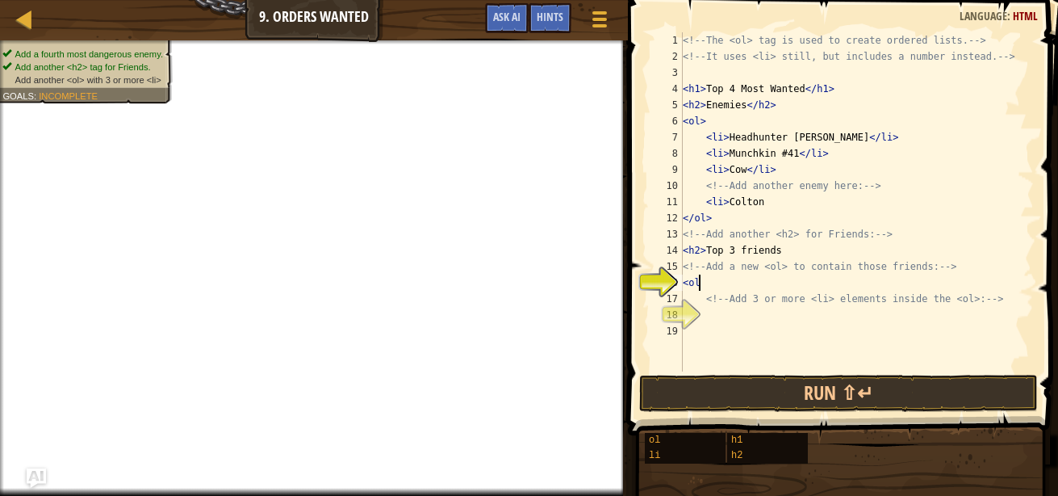
type textarea "<ol>"
click at [798, 327] on div "<!-- The <ol> tag is used to create ordered lists. --> <!-- It uses <li> still,…" at bounding box center [857, 217] width 354 height 371
click at [798, 308] on div "<!-- The <ol> tag is used to create ordered lists. --> <!-- It uses <li> still,…" at bounding box center [857, 217] width 354 height 371
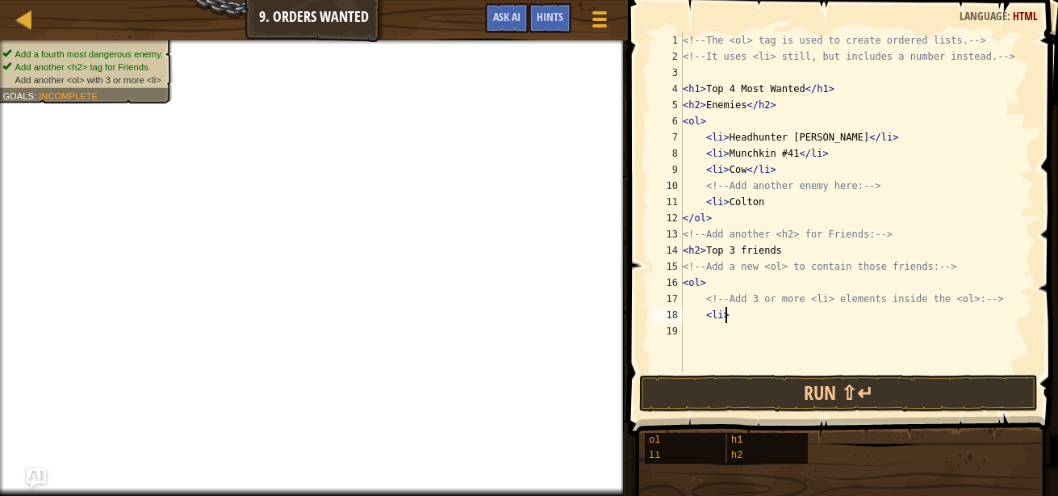
scroll to position [7, 2]
type textarea "<li>"
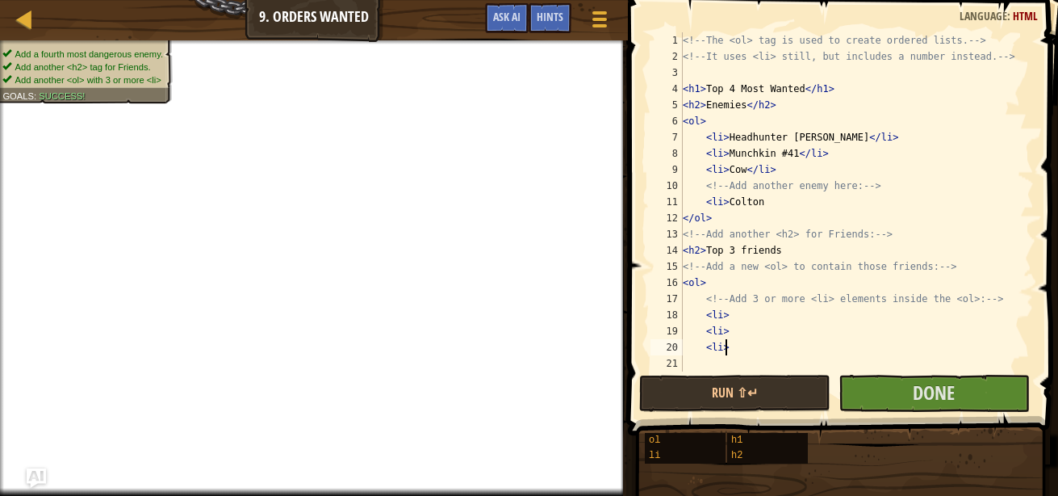
scroll to position [7, 2]
type textarea "<li>"
click at [904, 395] on button "Done" at bounding box center [934, 393] width 191 height 37
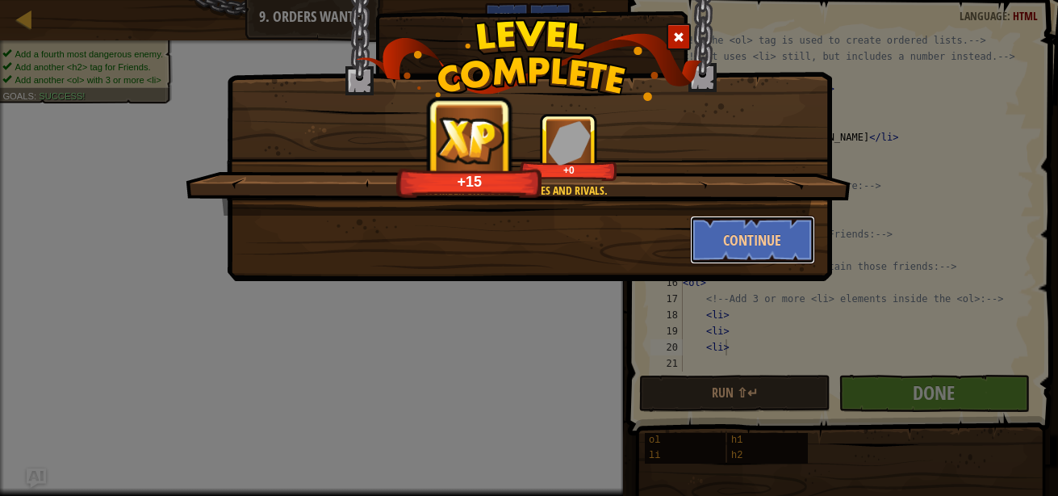
click at [773, 245] on button "Continue" at bounding box center [752, 240] width 125 height 48
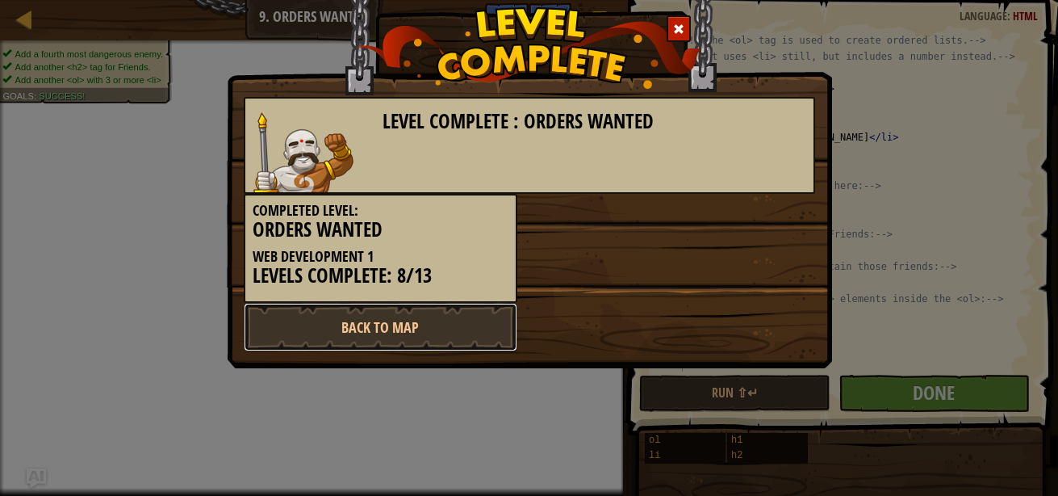
click at [441, 329] on link "Back to Map" at bounding box center [381, 327] width 274 height 48
